Goal: Information Seeking & Learning: Find specific fact

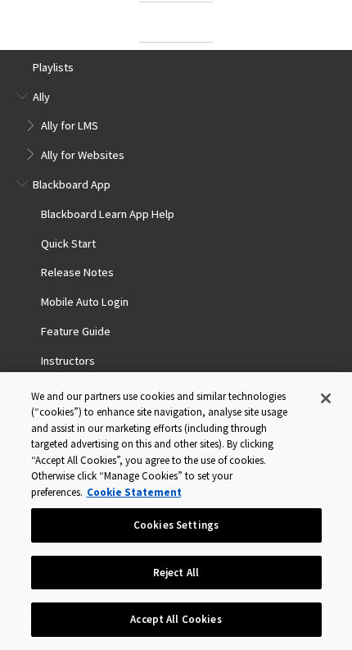
scroll to position [1845, 0]
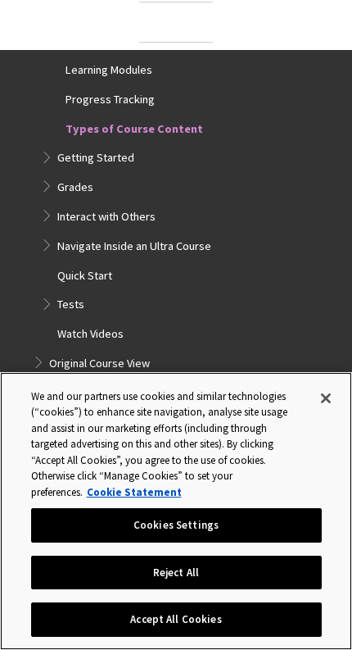
click at [259, 636] on button "Accept All Cookies" at bounding box center [176, 619] width 291 height 34
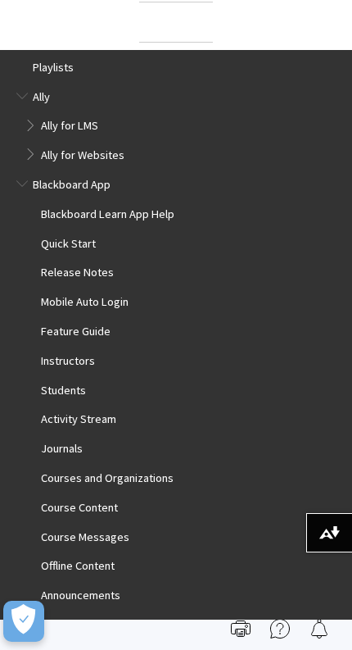
scroll to position [0, 0]
click at [0, 0] on img at bounding box center [0, 0] width 0 height 0
click at [59, 70] on span "Playlists" at bounding box center [53, 65] width 41 height 19
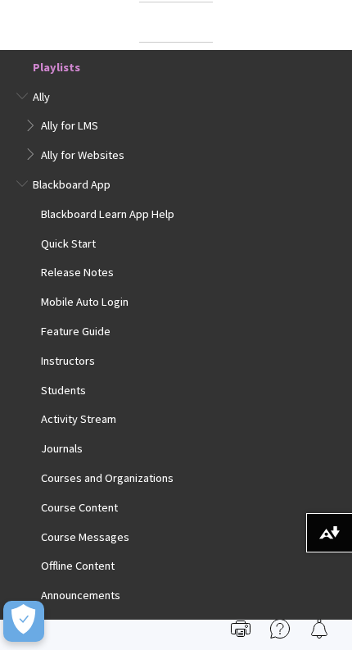
click at [47, 95] on span "Ally" at bounding box center [41, 94] width 17 height 19
click at [79, 130] on span "Ally for LMS" at bounding box center [69, 124] width 57 height 19
click at [97, 152] on span "Ally for Websites" at bounding box center [83, 152] width 84 height 19
click at [79, 180] on span "Blackboard App" at bounding box center [72, 182] width 78 height 19
click at [166, 214] on span "Blackboard Learn App Help" at bounding box center [108, 211] width 134 height 19
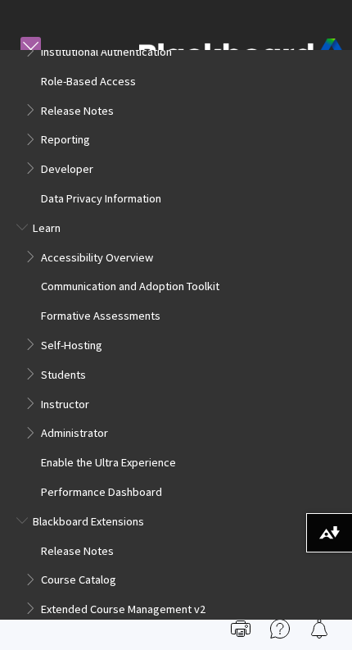
scroll to position [994, 0]
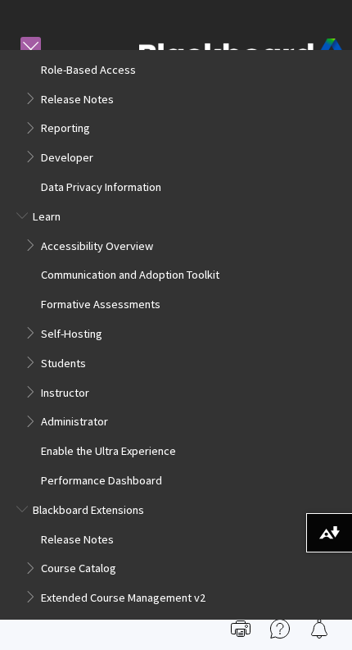
click at [36, 351] on span "Book outline for Blackboard Learn Help" at bounding box center [32, 360] width 15 height 18
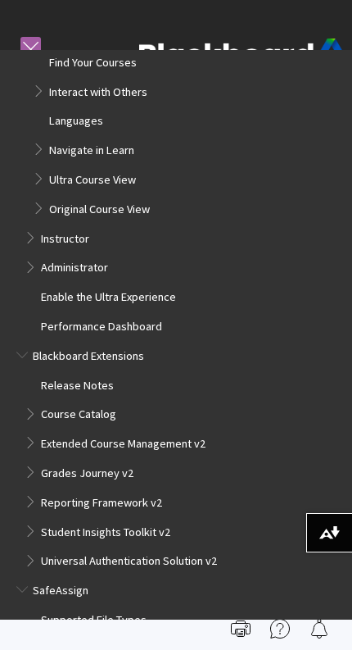
scroll to position [1443, 0]
click at [34, 402] on span "Book outline for Blackboard Extensions" at bounding box center [32, 411] width 15 height 18
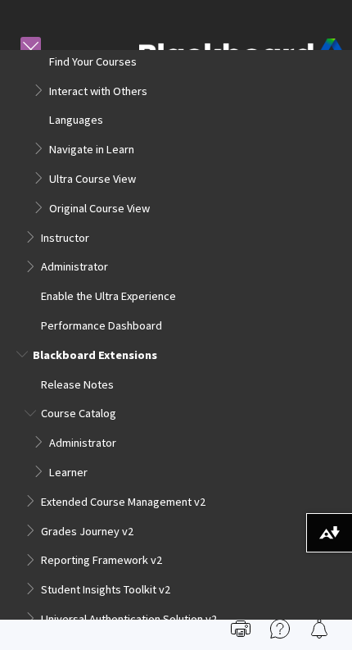
click at [31, 490] on span "Book outline for Blackboard Extensions" at bounding box center [32, 499] width 15 height 18
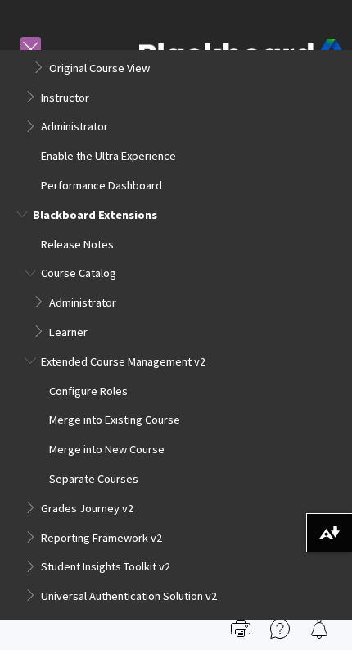
scroll to position [1597, 0]
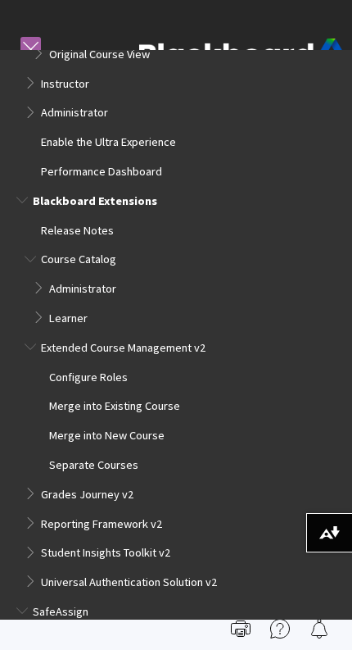
click at [29, 482] on span "Book outline for Blackboard Extensions" at bounding box center [32, 491] width 15 height 18
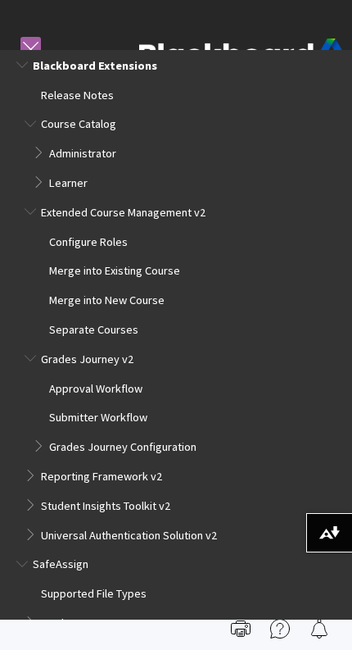
scroll to position [1731, 0]
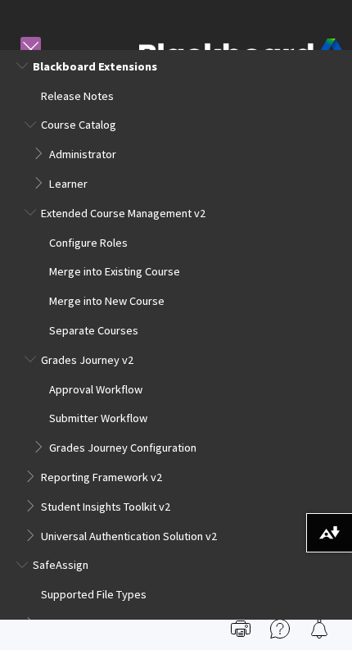
click at [40, 436] on span "Book outline for Blackboard Extensions" at bounding box center [40, 445] width 15 height 18
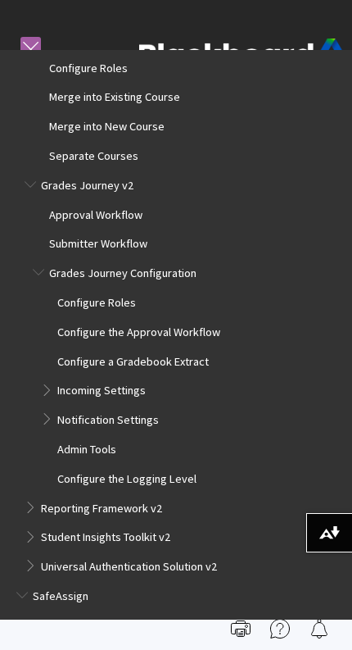
scroll to position [1906, 0]
click at [29, 496] on span "Book outline for Blackboard Extensions" at bounding box center [32, 505] width 15 height 18
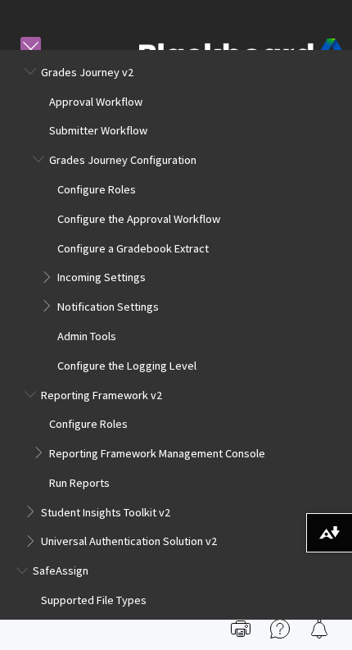
scroll to position [2018, 0]
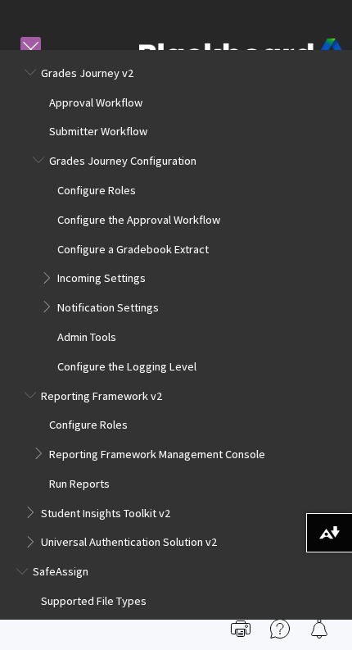
click at [22, 451] on ul "Release Notes Course Catalog Administrator Learner Extended Course Management v…" at bounding box center [175, 176] width 319 height 757
click at [36, 501] on span "Book outline for Blackboard Extensions" at bounding box center [32, 510] width 15 height 18
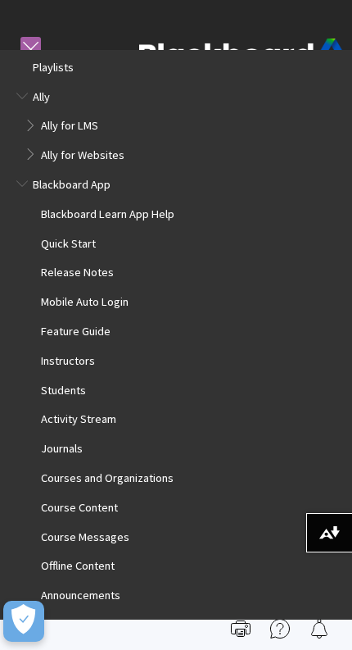
scroll to position [1186, 0]
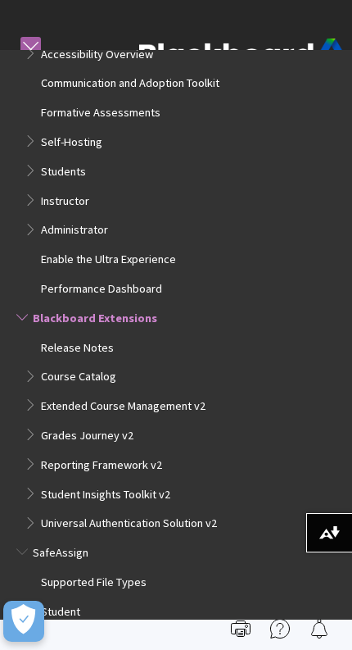
click at [38, 512] on span "Book outline for Blackboard Extensions" at bounding box center [32, 521] width 15 height 18
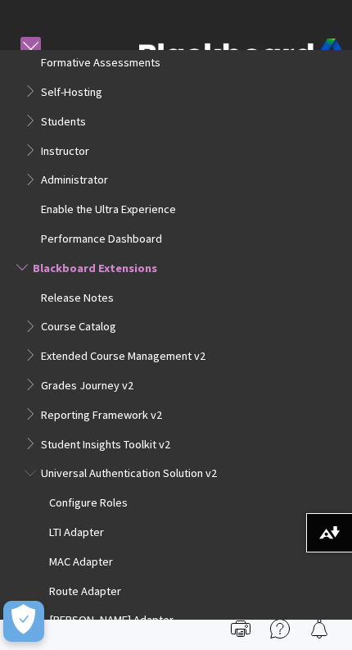
scroll to position [1235, 0]
click at [36, 433] on span "Book outline for Blackboard Extensions" at bounding box center [32, 442] width 15 height 18
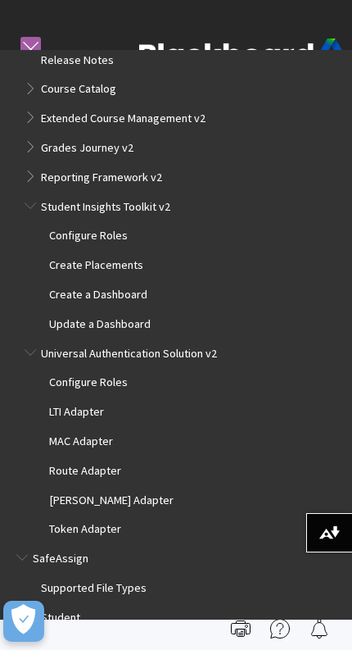
scroll to position [1473, 0]
click at [36, 606] on span "Book outline for Blackboard SafeAssign" at bounding box center [32, 615] width 15 height 18
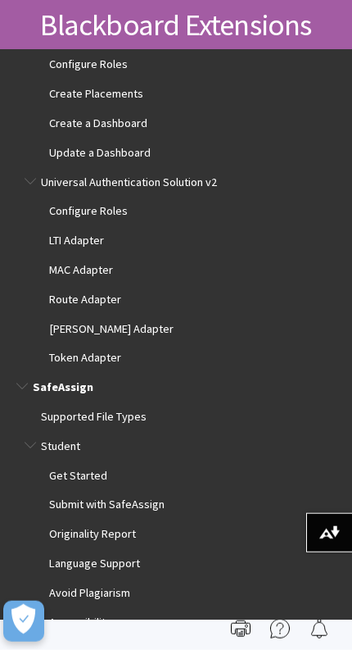
scroll to position [284, 0]
click at [350, 552] on button "Download alternative formats ..." at bounding box center [329, 532] width 46 height 39
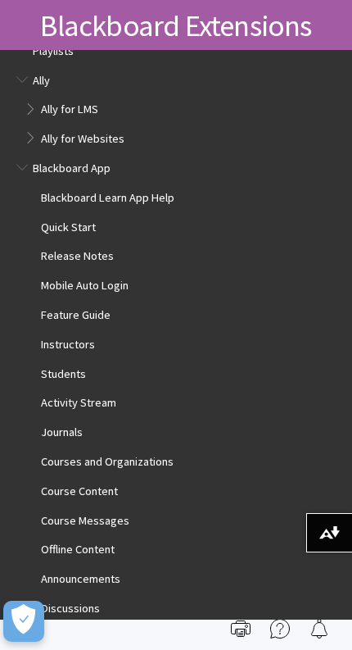
click at [293, 0] on html "Skip to main content Help Center English عربية Català Cymraeg Deutsch Español S…" at bounding box center [176, 41] width 352 height 650
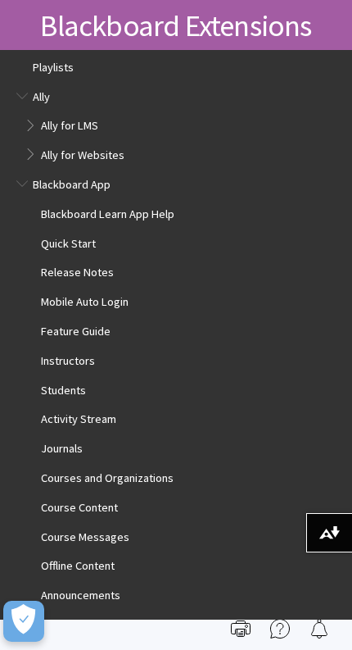
scroll to position [0, 0]
click at [231, 149] on span "Ally for Websites" at bounding box center [180, 155] width 311 height 24
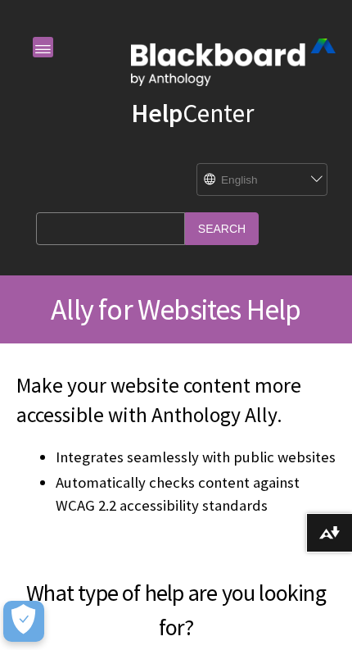
scroll to position [67, 0]
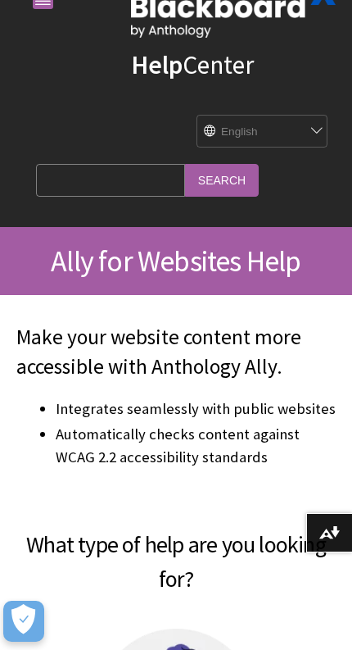
click at [111, 183] on input "Search Query" at bounding box center [110, 180] width 149 height 32
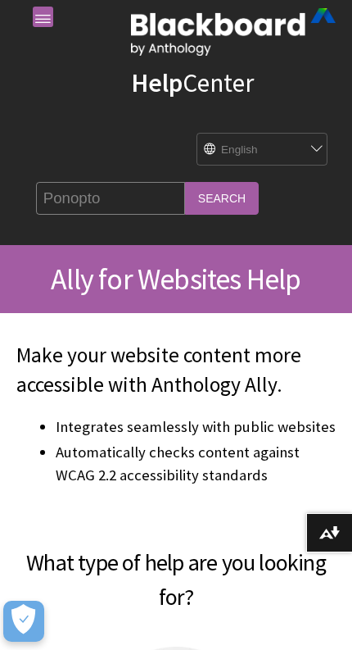
type input "Ponopto"
click at [185, 200] on input "Search" at bounding box center [222, 198] width 74 height 32
